Goal: Book appointment/travel/reservation

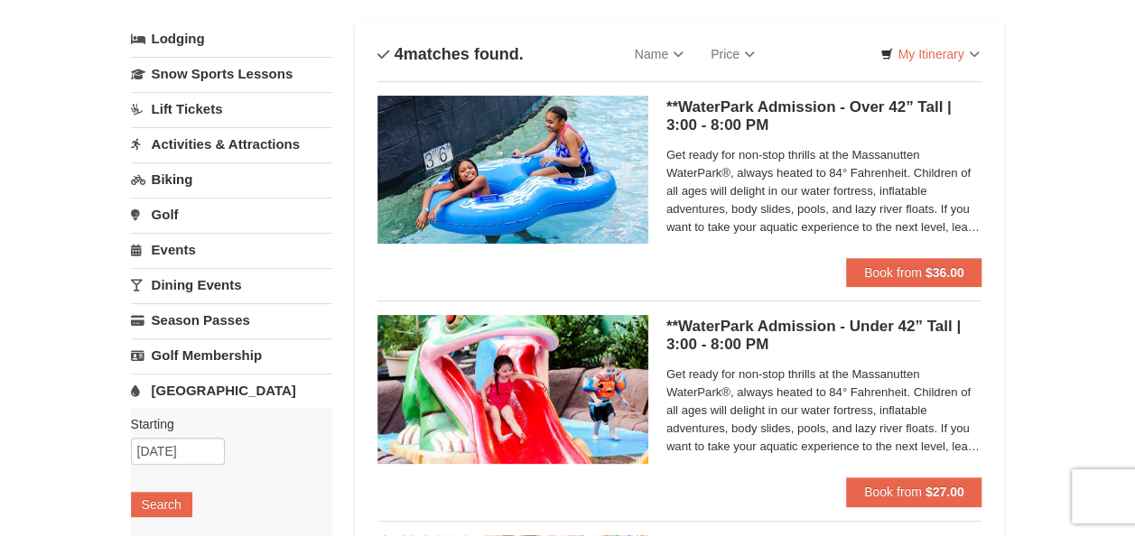
scroll to position [97, 0]
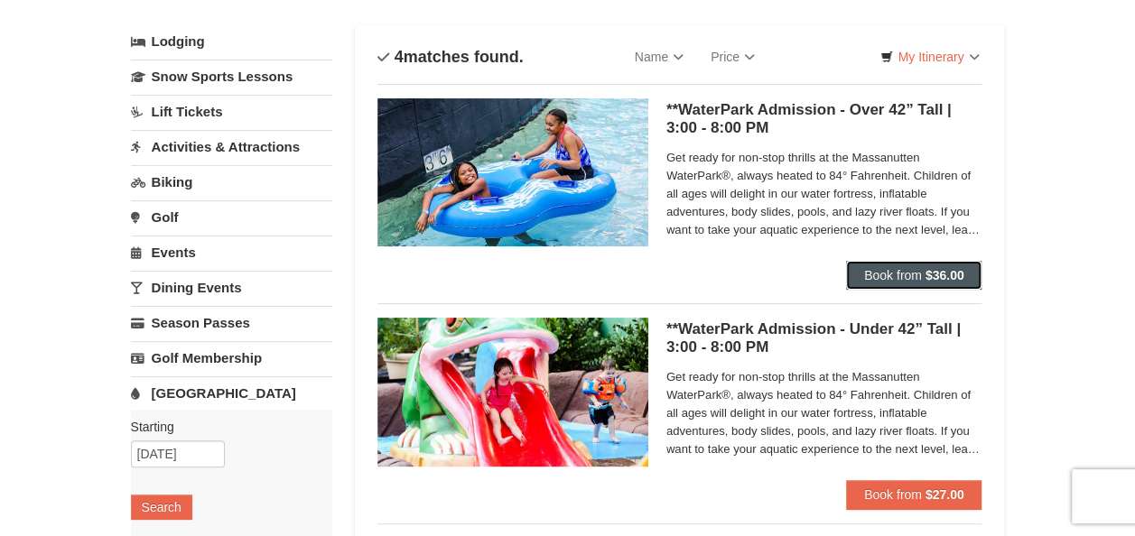
click at [898, 268] on span "Book from" at bounding box center [893, 275] width 58 height 14
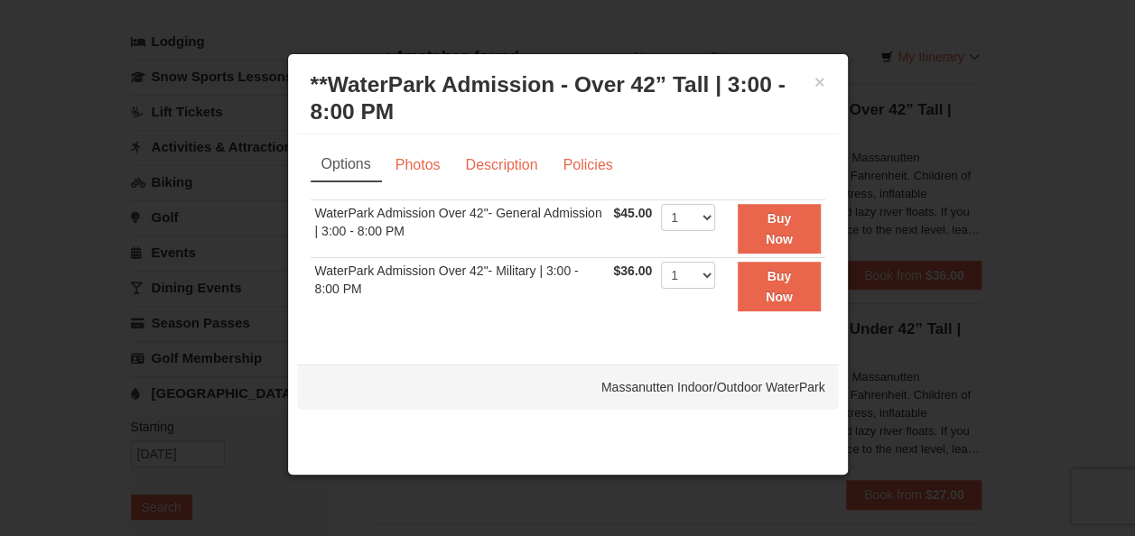
click at [859, 142] on div at bounding box center [567, 268] width 1135 height 536
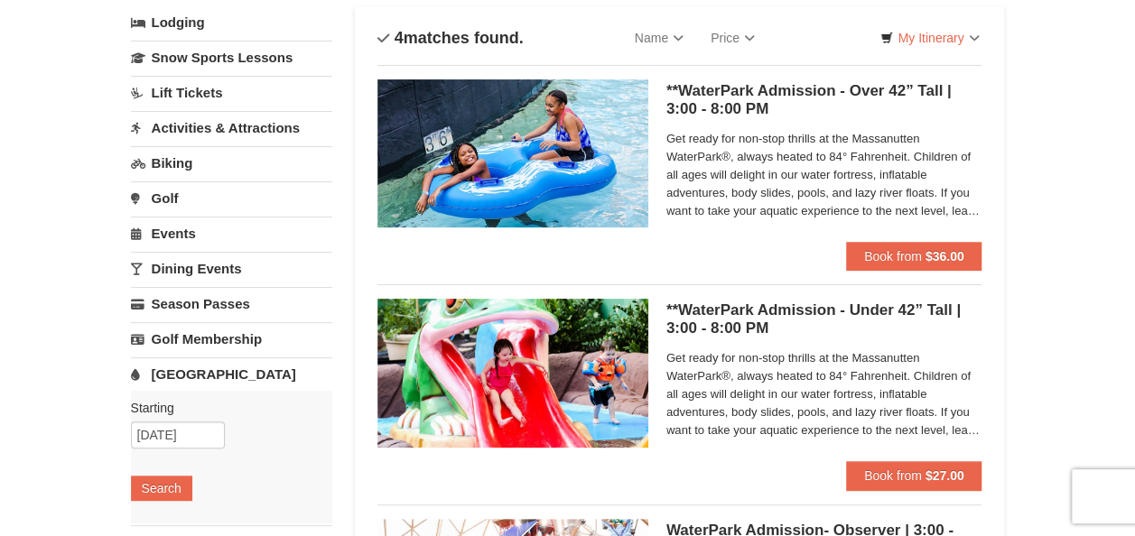
scroll to position [0, 0]
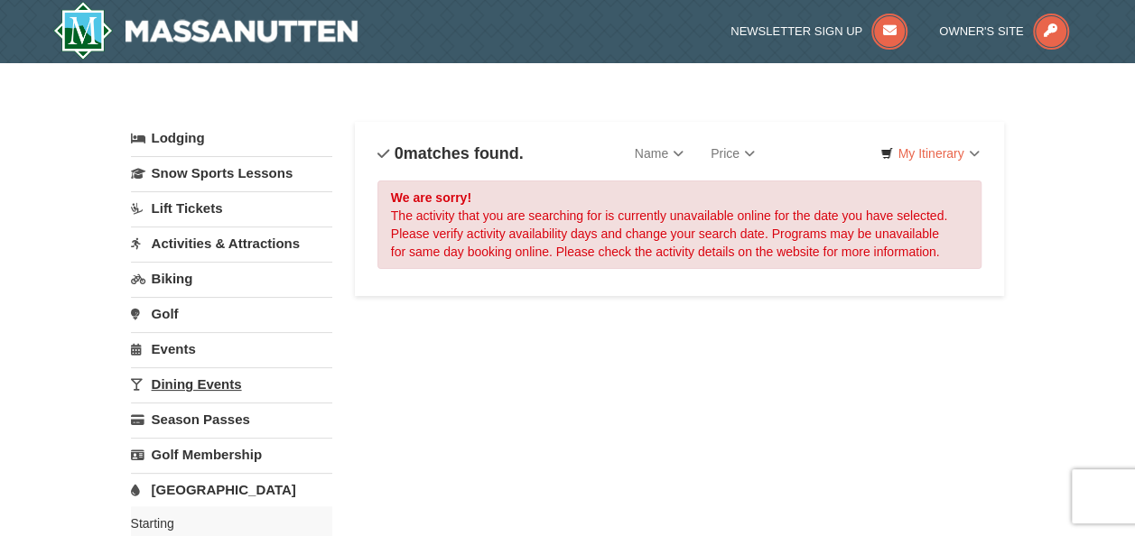
scroll to position [91, 0]
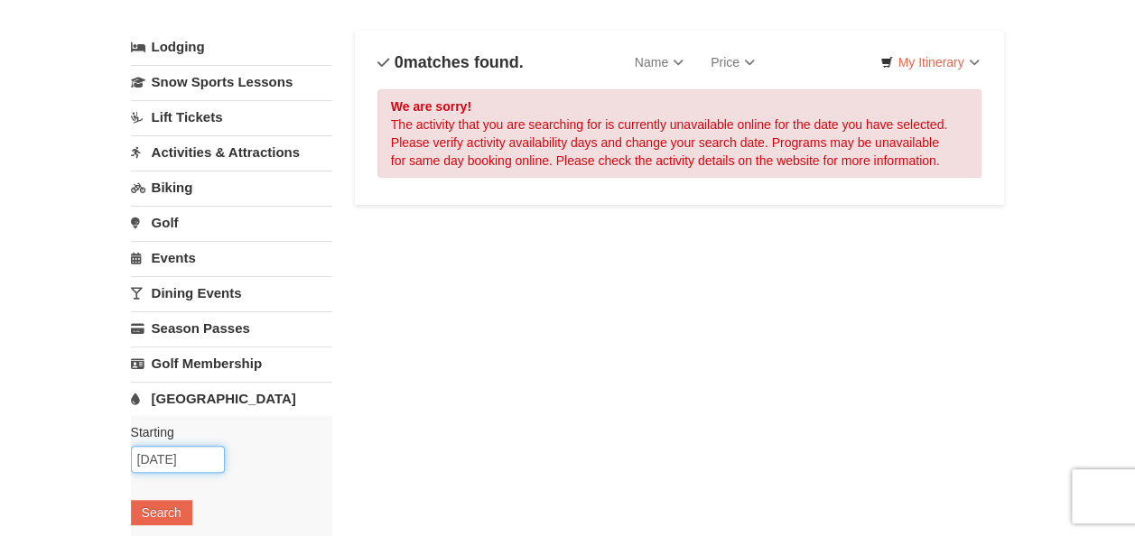
click at [176, 459] on input "10/28/2025" at bounding box center [178, 459] width 94 height 27
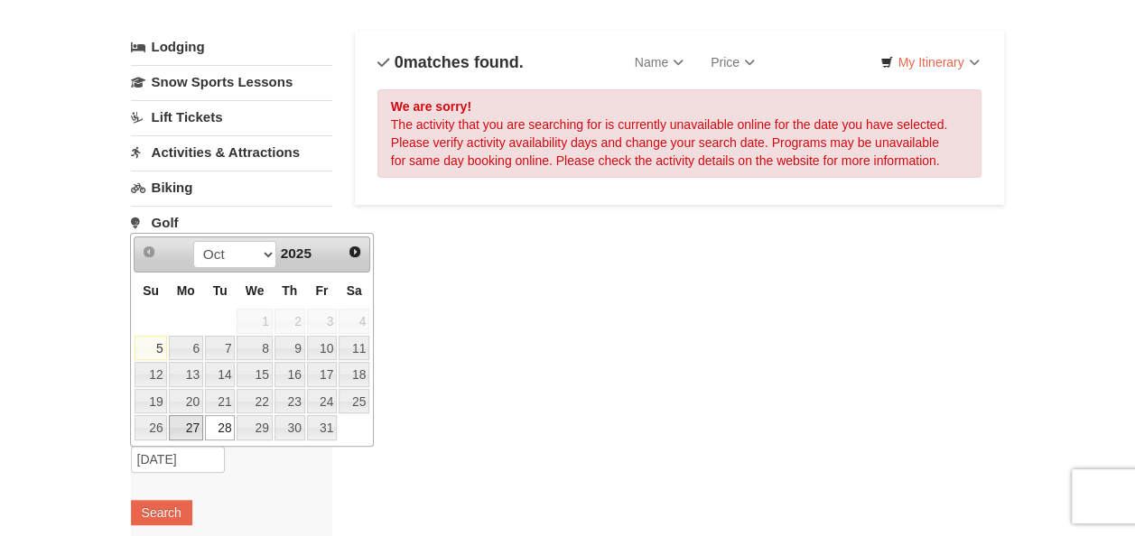
click at [187, 428] on link "27" at bounding box center [186, 427] width 34 height 25
type input "[DATE]"
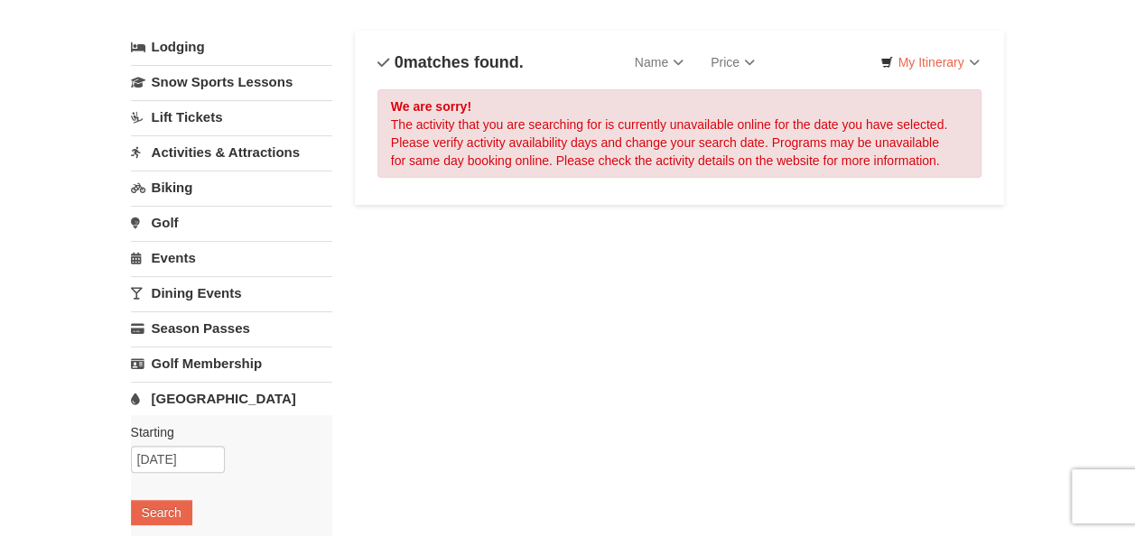
scroll to position [141, 0]
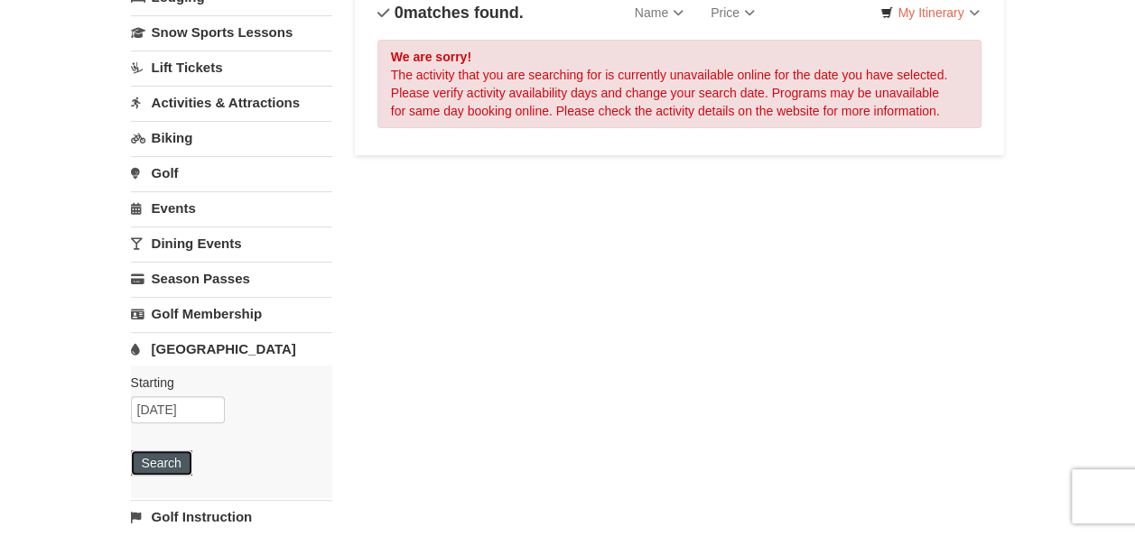
click at [162, 462] on button "Search" at bounding box center [161, 463] width 61 height 25
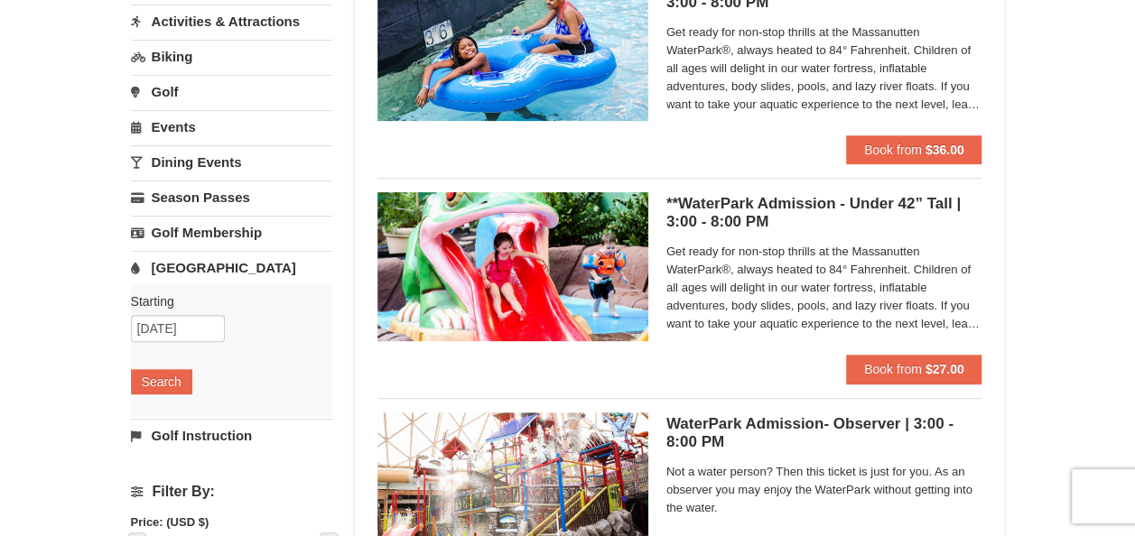
scroll to position [314, 0]
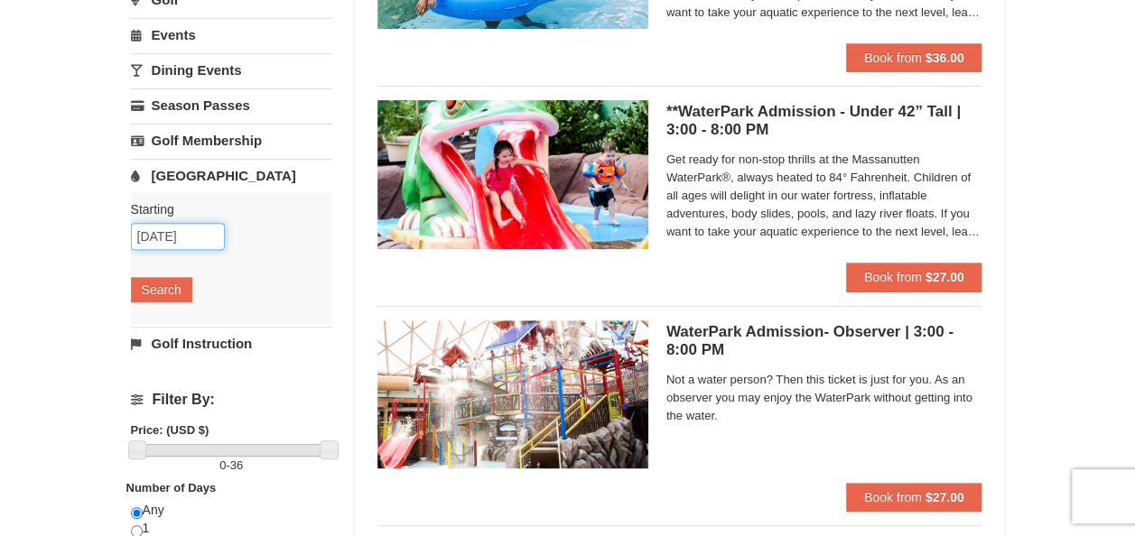
click at [180, 236] on input "10/27/2025" at bounding box center [178, 236] width 94 height 27
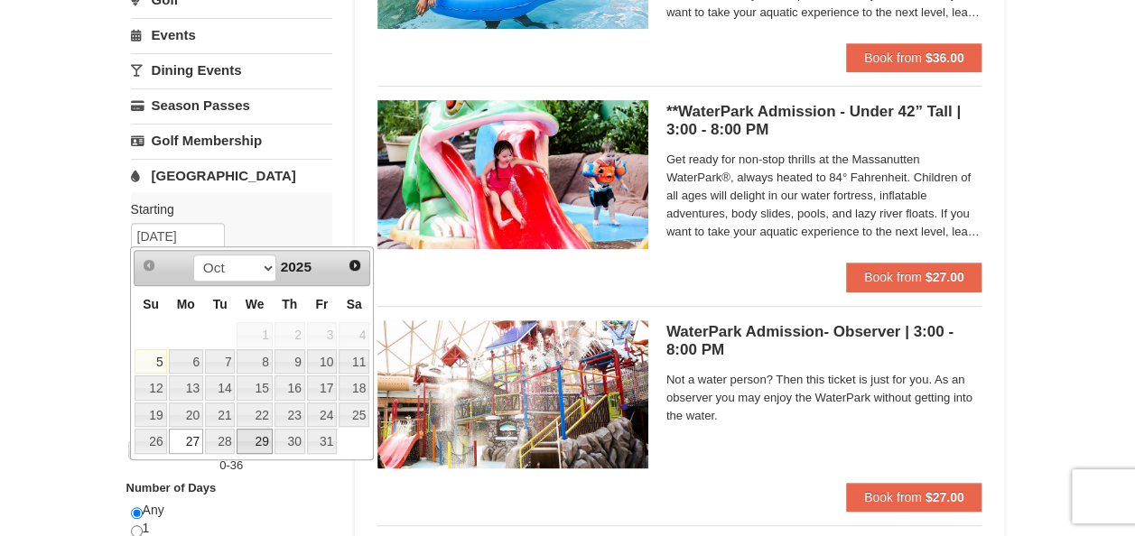
click at [258, 437] on link "29" at bounding box center [254, 441] width 35 height 25
type input "10/29/2025"
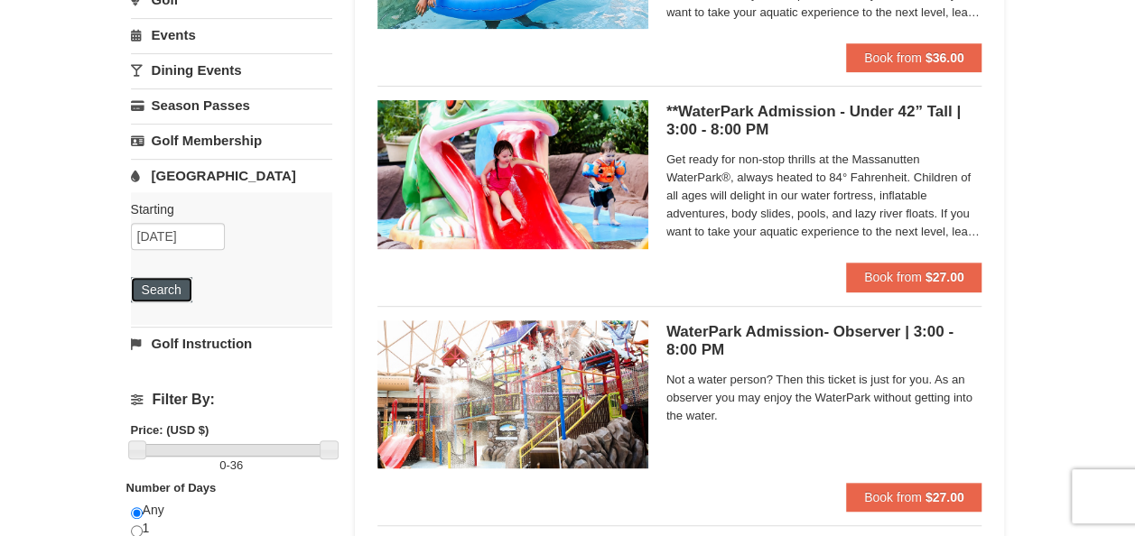
click at [171, 291] on button "Search" at bounding box center [161, 289] width 61 height 25
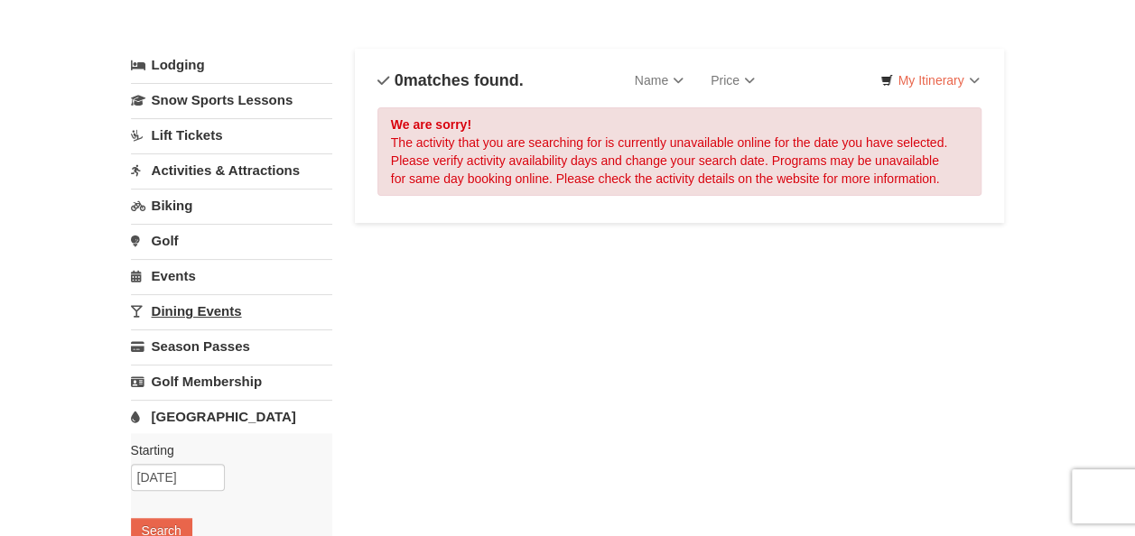
scroll to position [81, 0]
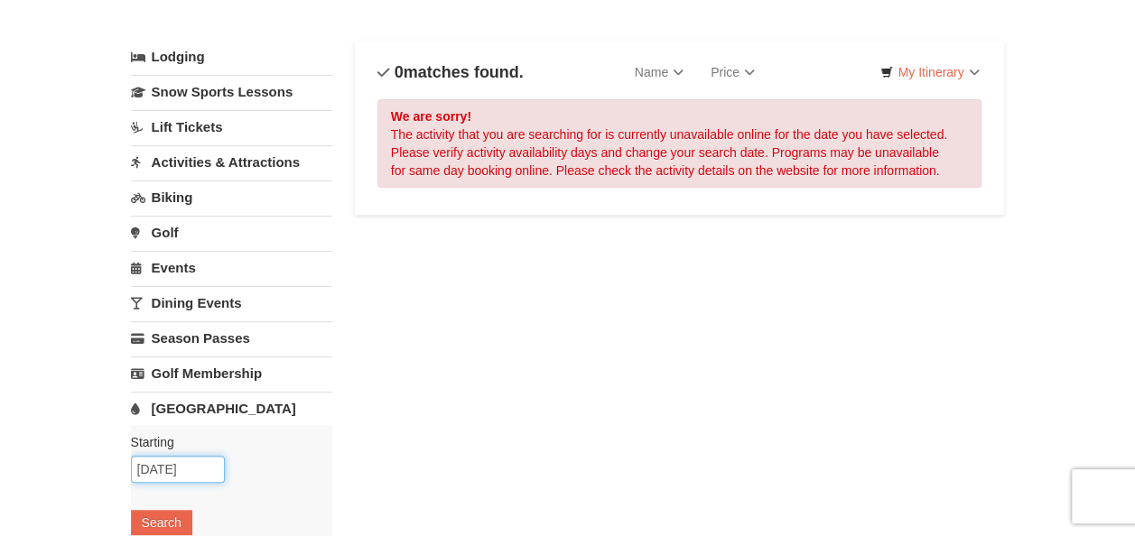
click at [191, 461] on input "[DATE]" at bounding box center [178, 469] width 94 height 27
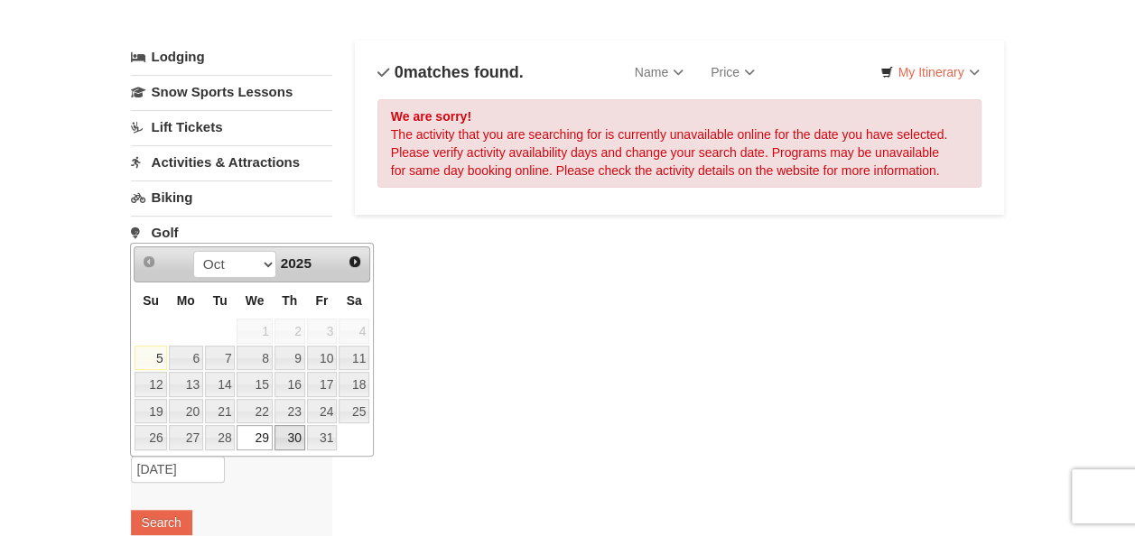
click at [290, 430] on link "30" at bounding box center [290, 437] width 31 height 25
type input "[DATE]"
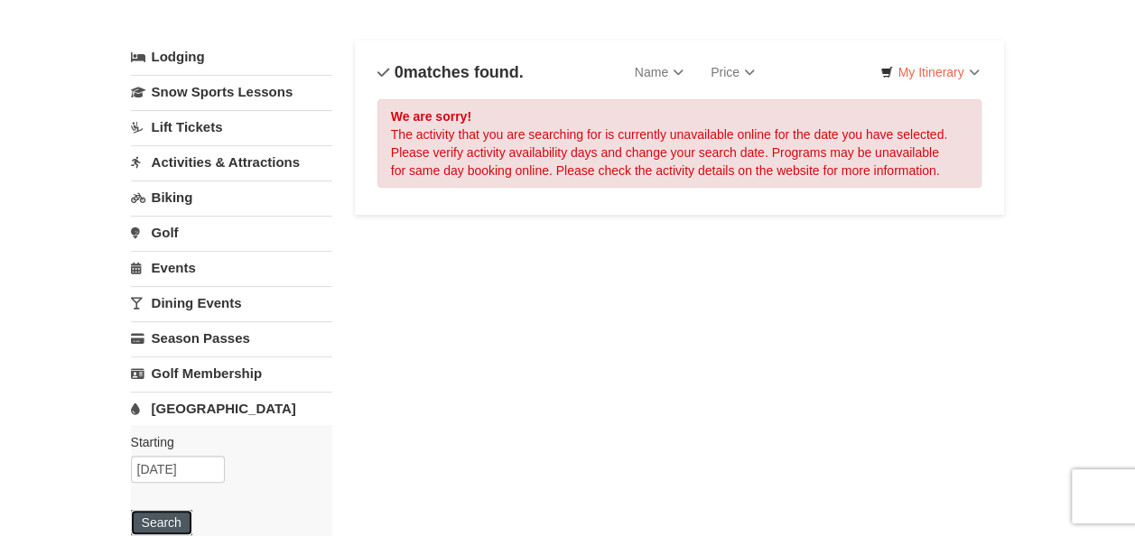
click at [167, 517] on button "Search" at bounding box center [161, 522] width 61 height 25
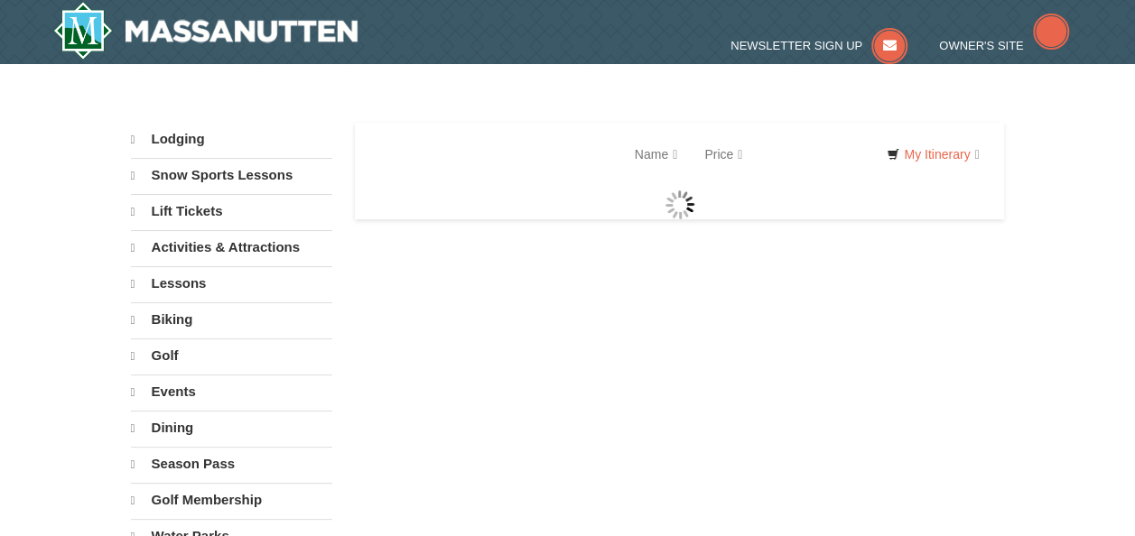
select select "10"
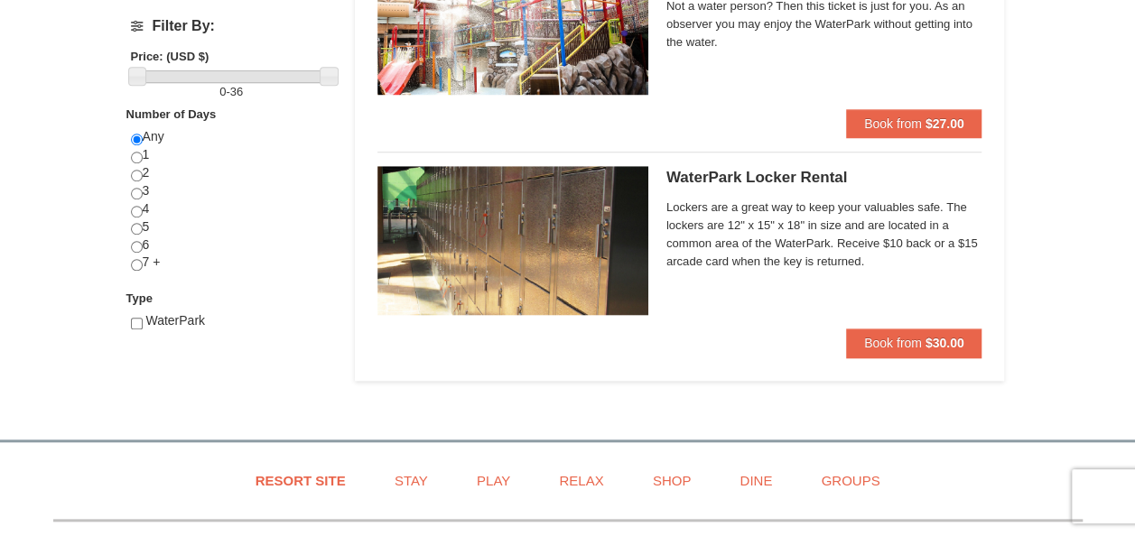
scroll to position [548, 0]
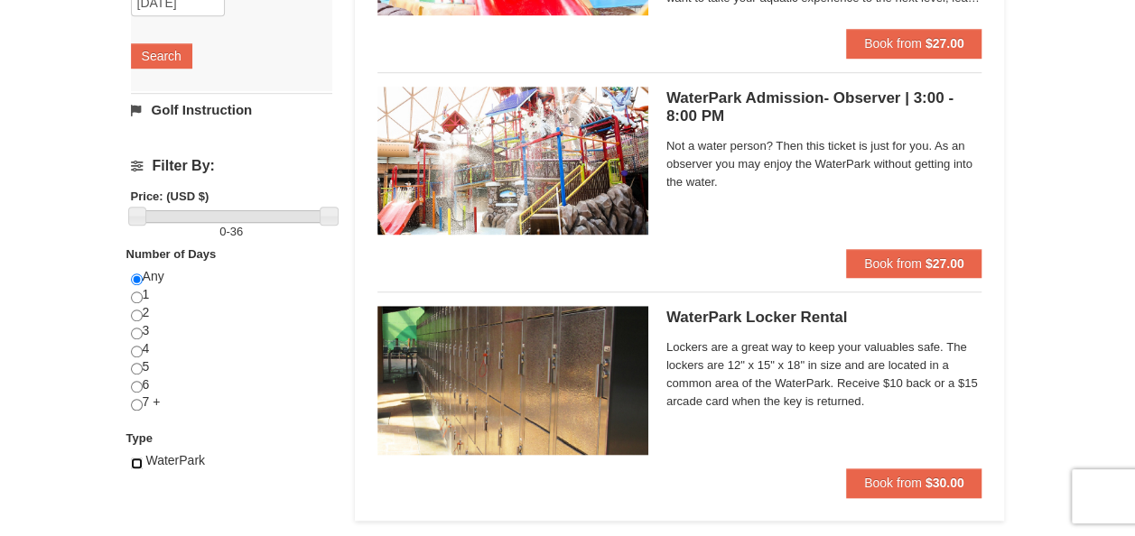
click at [138, 458] on input "checkbox" at bounding box center [137, 464] width 12 height 12
checkbox input "true"
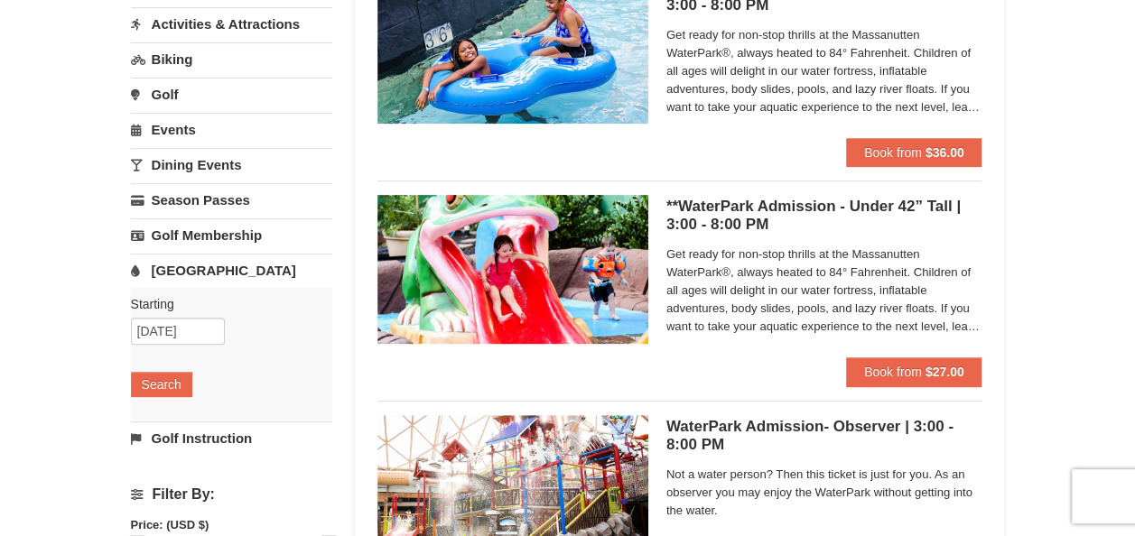
scroll to position [0, 0]
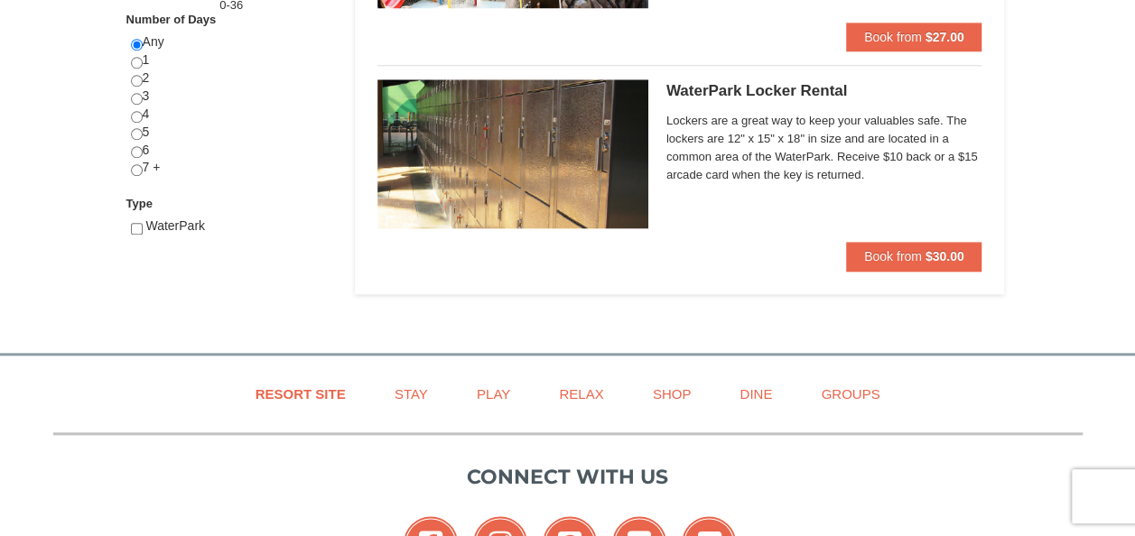
scroll to position [788, 0]
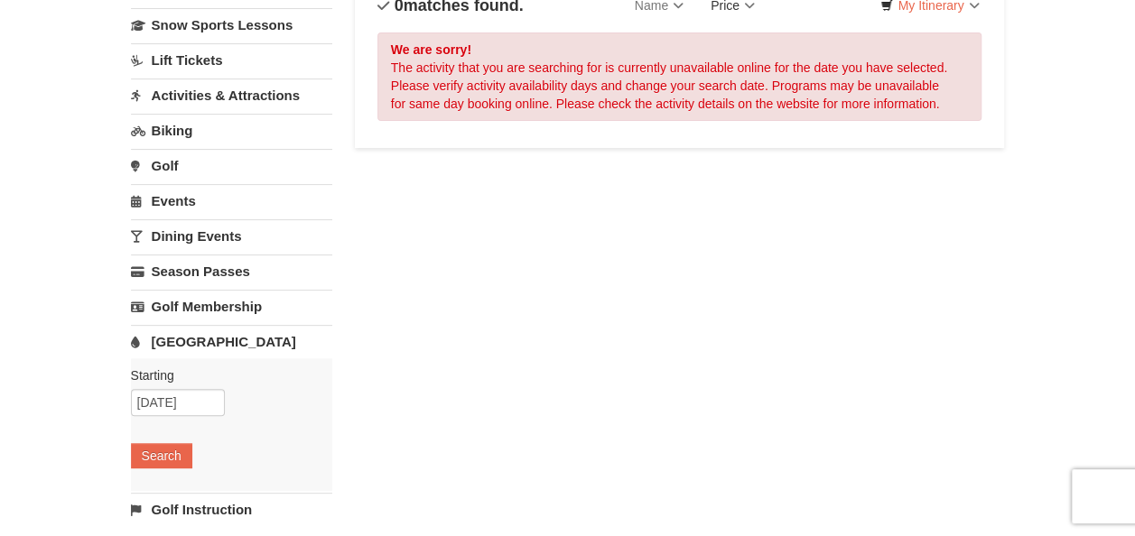
scroll to position [141, 0]
